Goal: Transaction & Acquisition: Purchase product/service

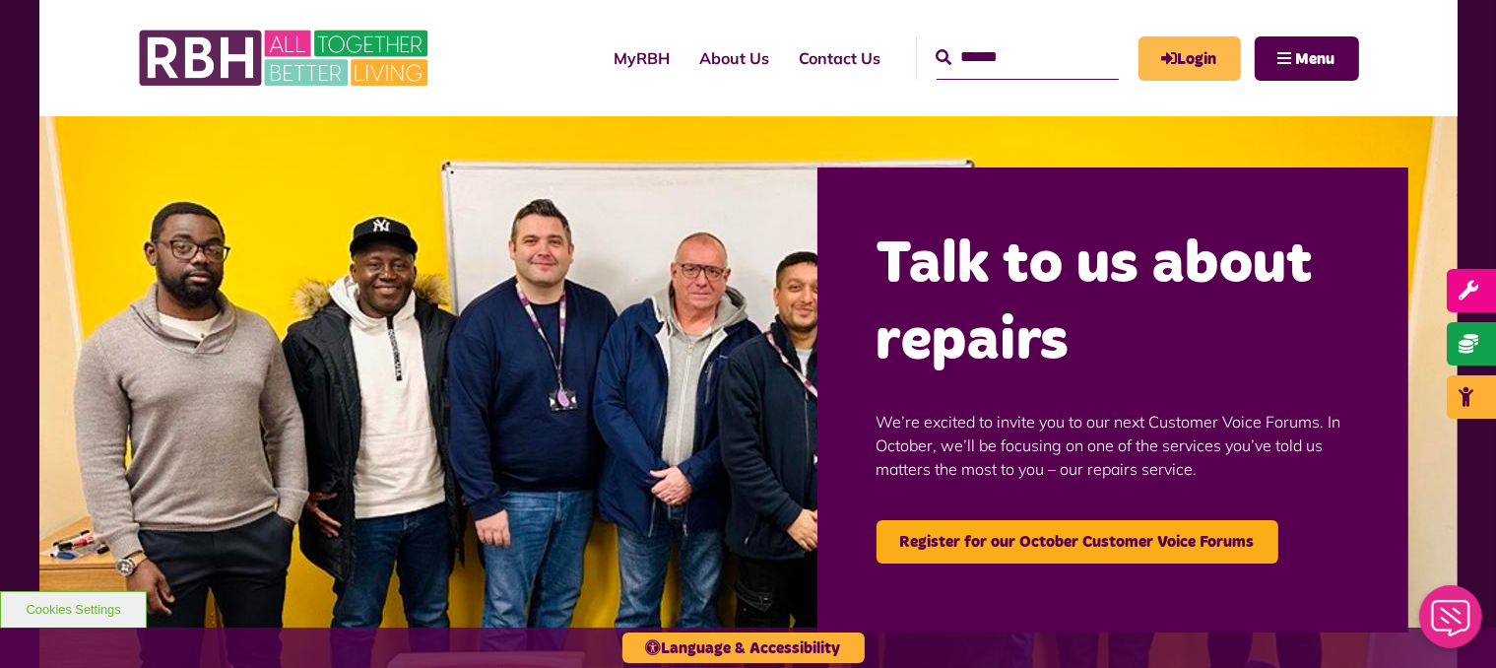
click at [1176, 56] on link "Login" at bounding box center [1190, 58] width 102 height 44
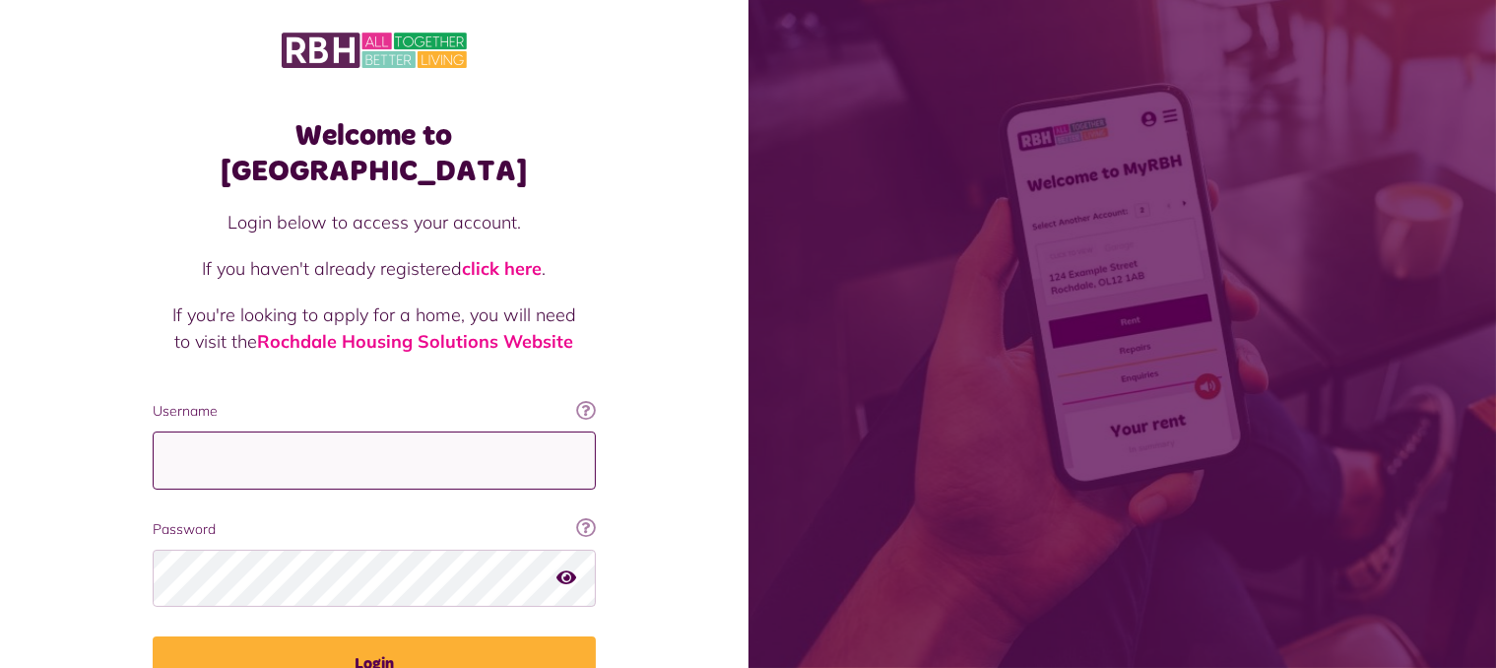
click at [317, 431] on input "Username" at bounding box center [374, 460] width 443 height 58
type input "**********"
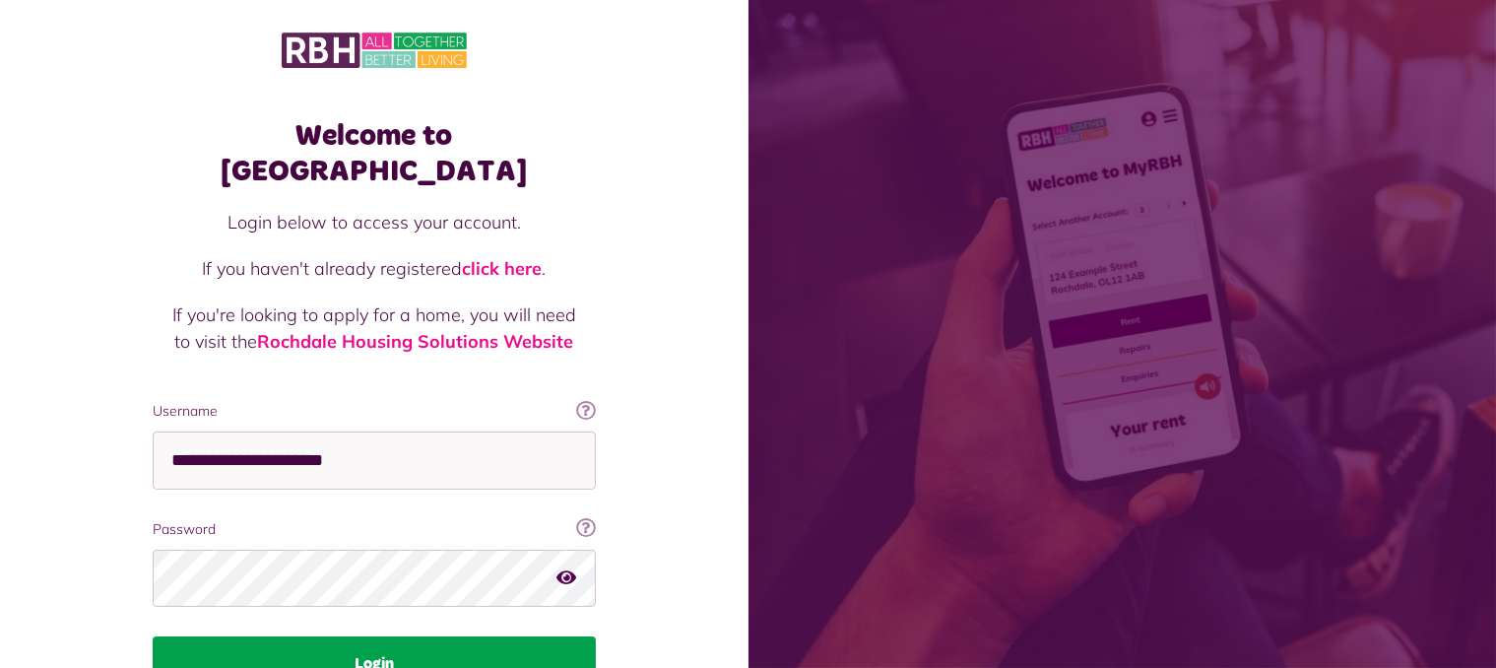
click at [382, 636] on button "Login" at bounding box center [374, 663] width 443 height 55
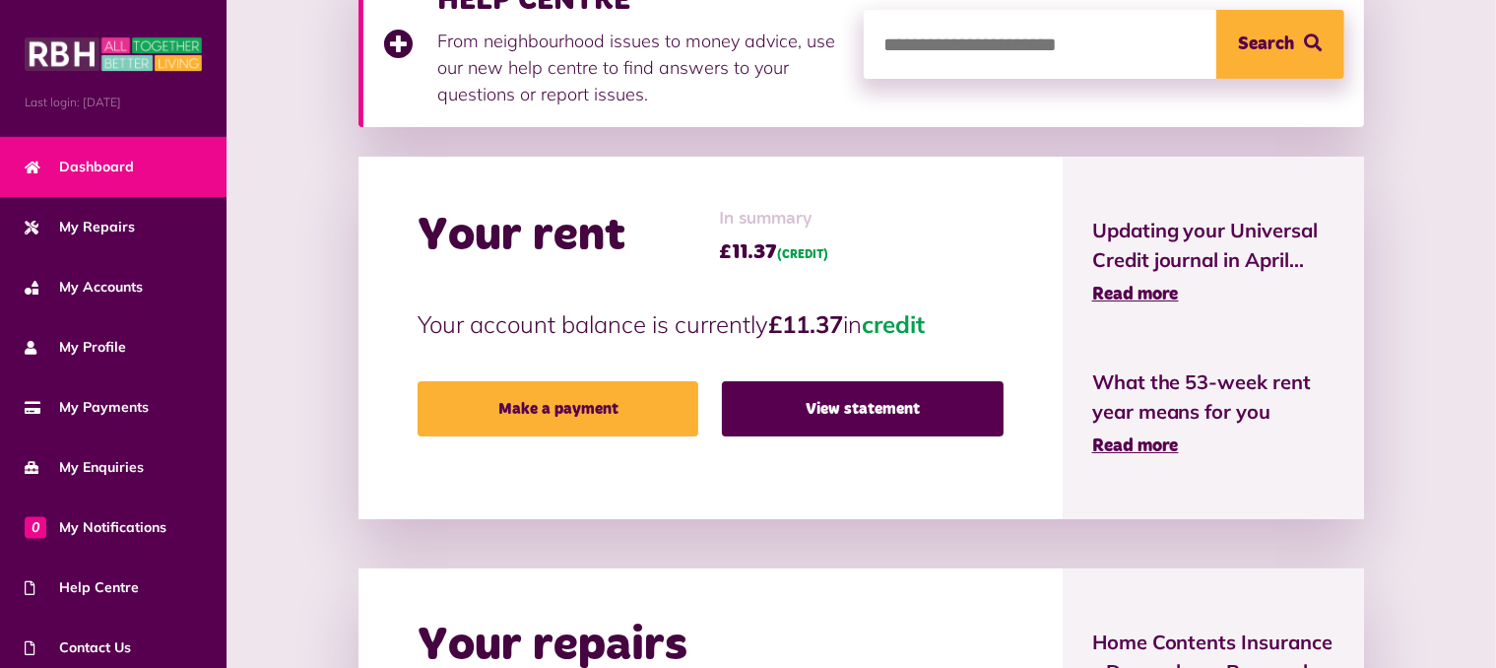
scroll to position [295, 0]
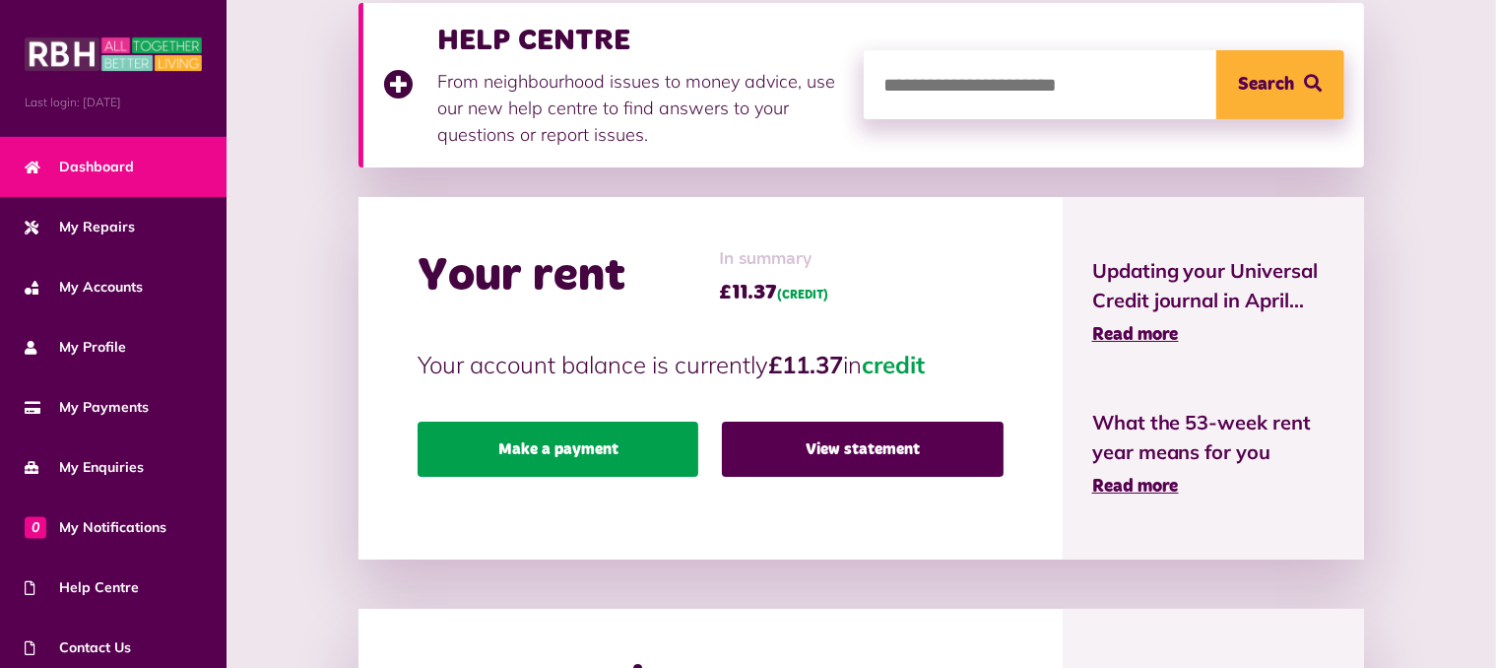
click at [532, 450] on link "Make a payment" at bounding box center [558, 449] width 281 height 55
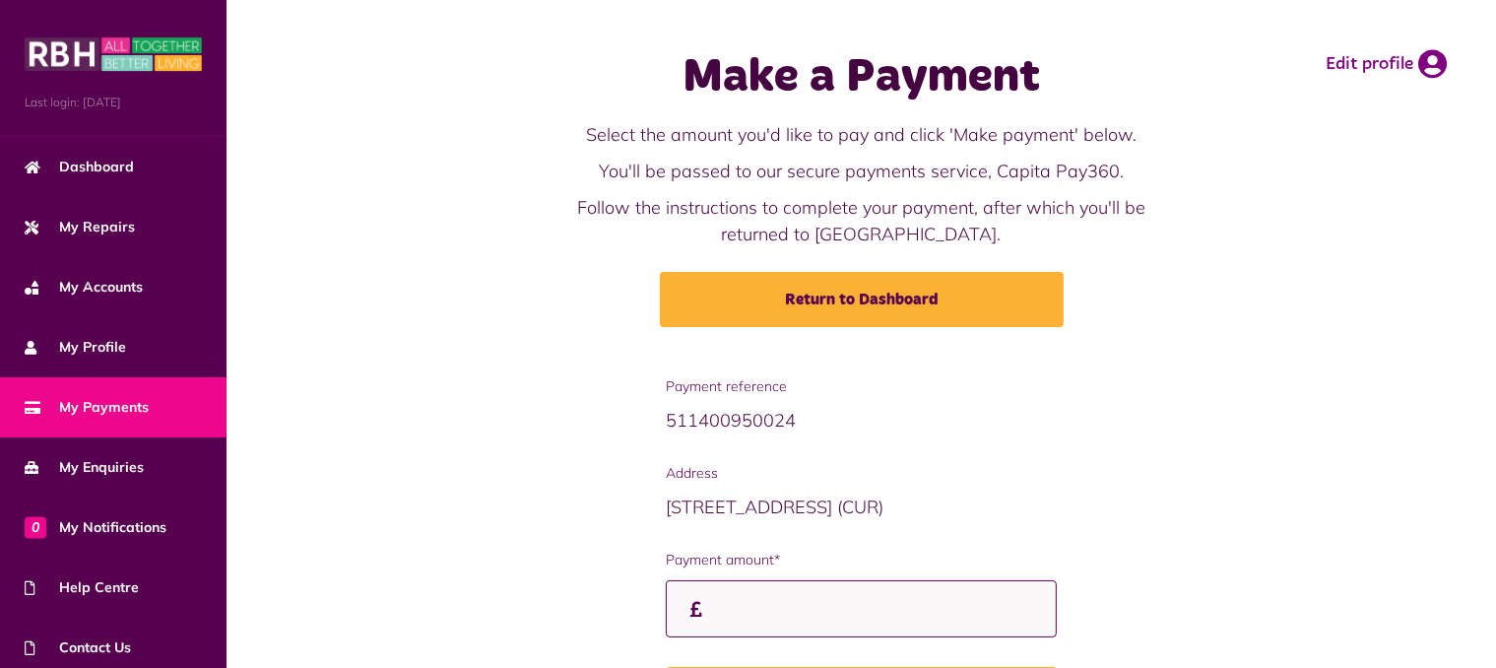
click at [773, 608] on input "Payment amount*" at bounding box center [861, 609] width 390 height 58
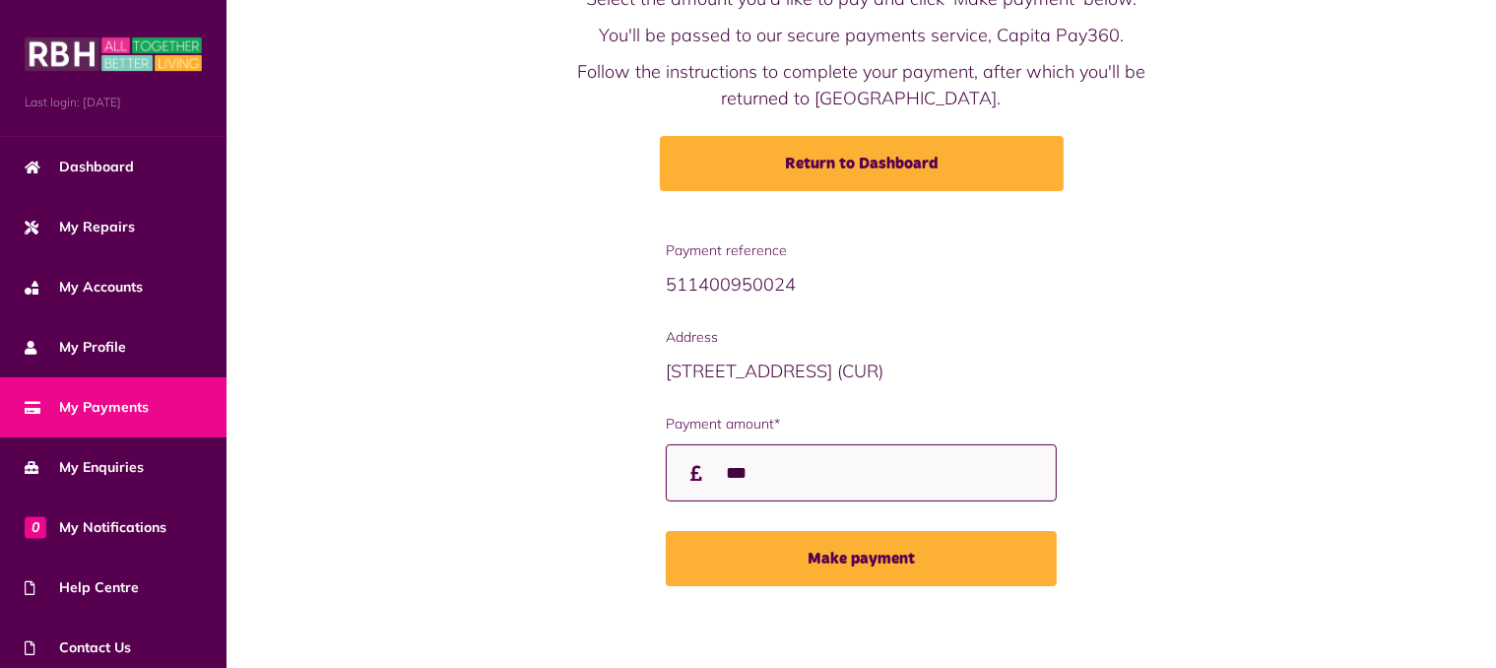
scroll to position [142, 0]
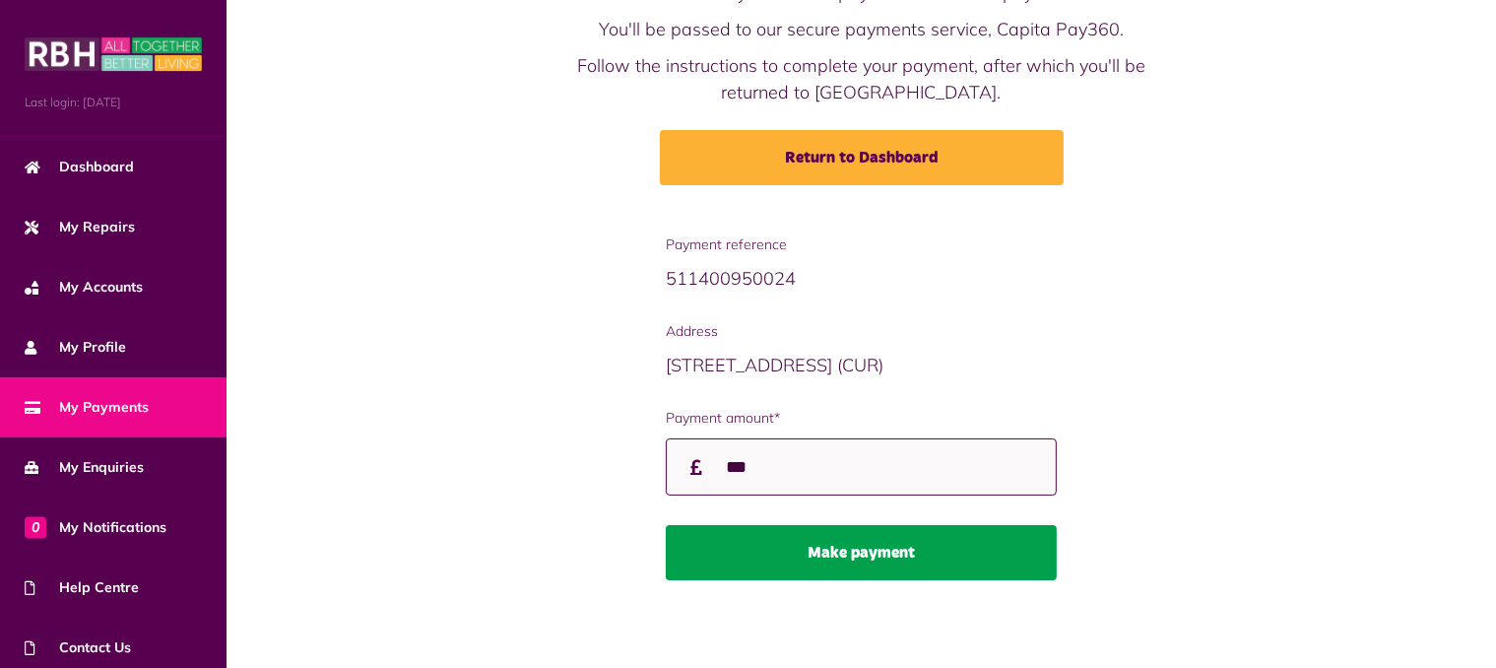
type input "***"
click at [776, 542] on button "Make payment" at bounding box center [861, 552] width 390 height 55
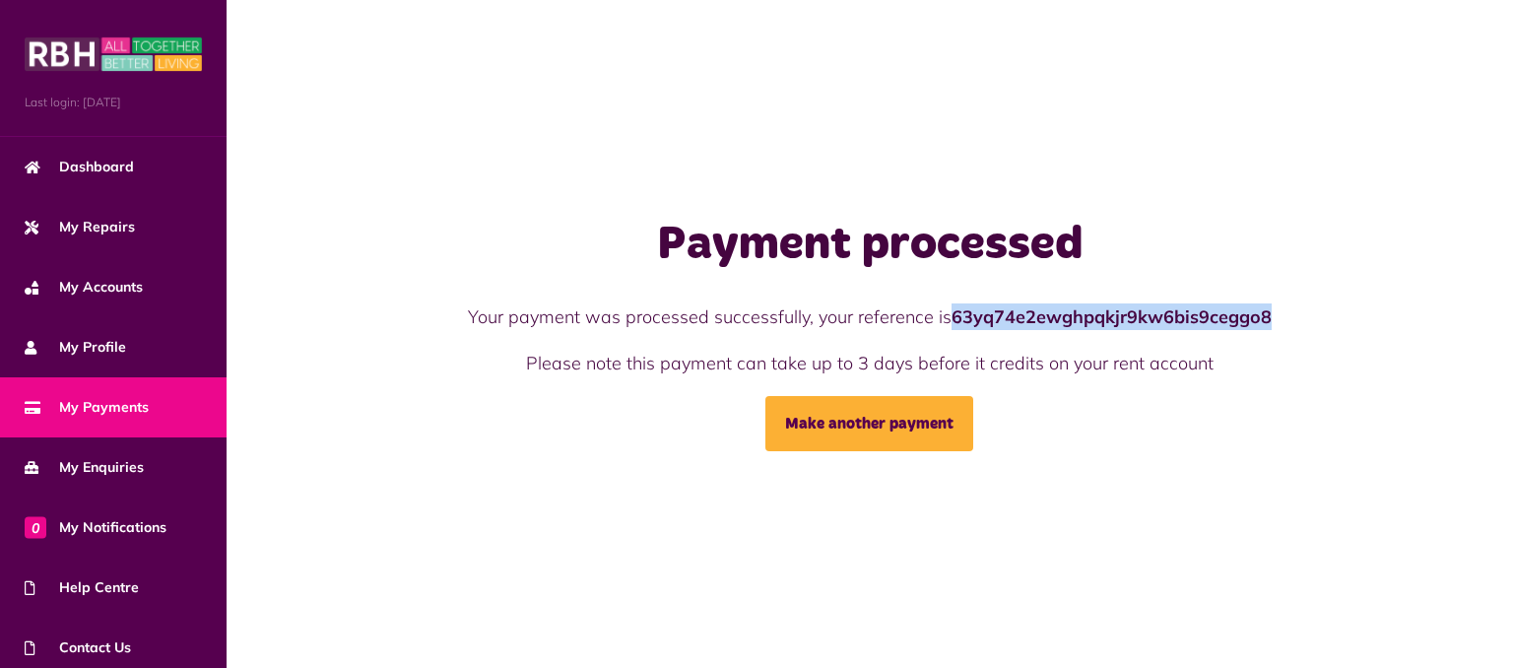
drag, startPoint x: 1266, startPoint y: 319, endPoint x: 953, endPoint y: 319, distance: 312.2
click at [953, 319] on strong "63yq74e2ewghpqkjr9kw6bis9ceggo8" at bounding box center [1111, 316] width 320 height 23
copy strong "63yq74e2ewghpqkjr9kw6bis9ceggo8"
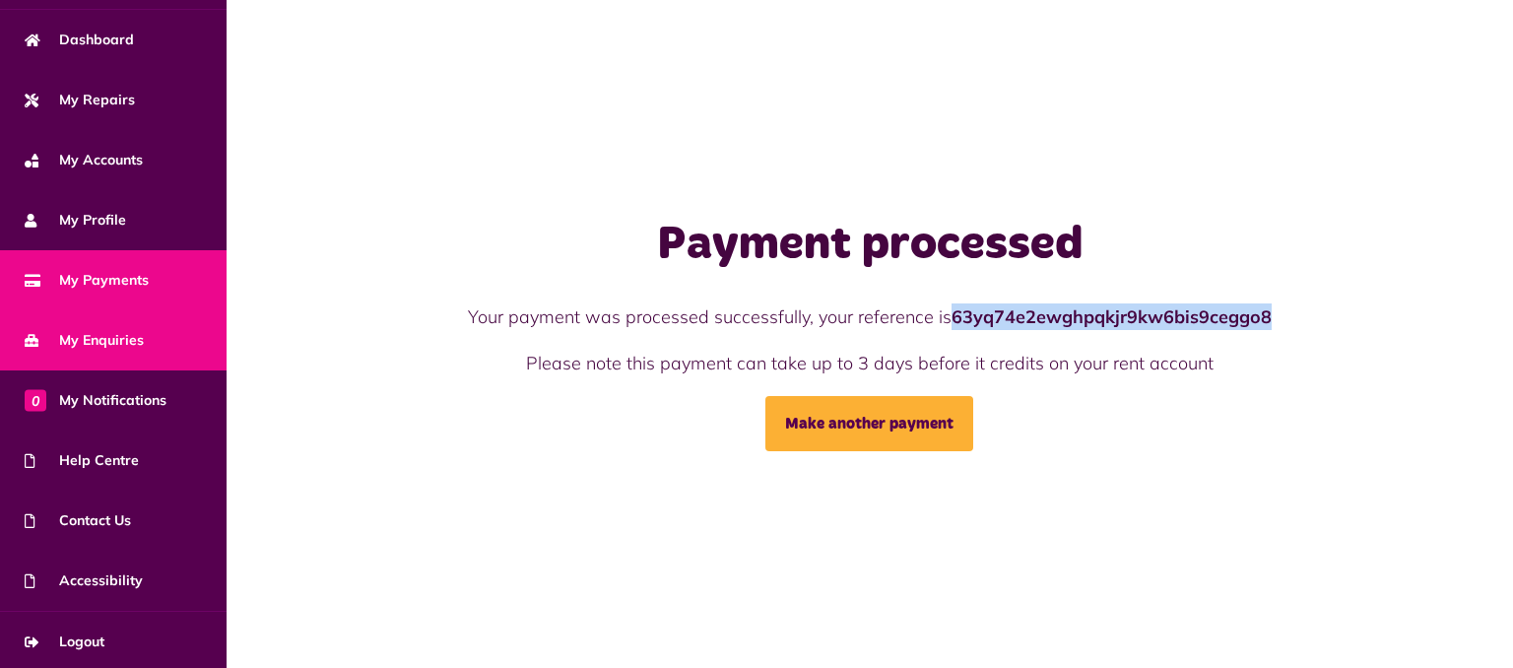
scroll to position [128, 0]
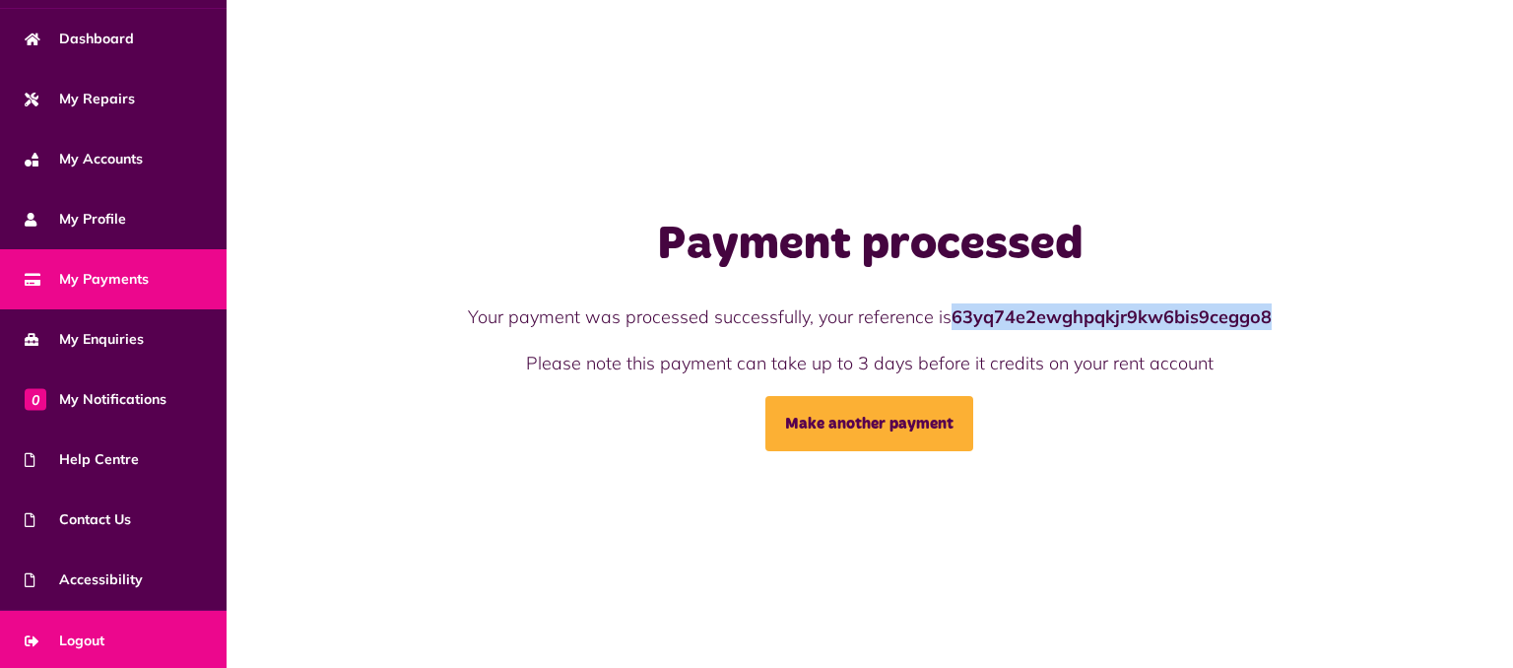
click at [110, 628] on link "Logout" at bounding box center [113, 641] width 227 height 60
